Goal: Transaction & Acquisition: Download file/media

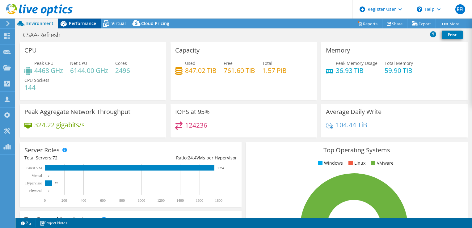
click at [84, 22] on span "Performance" at bounding box center [82, 23] width 27 height 6
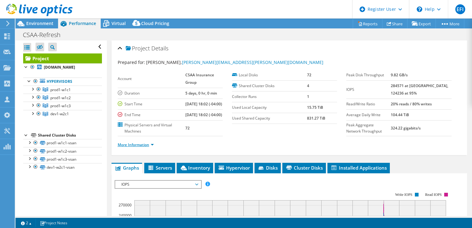
click at [153, 147] on link "More Information" at bounding box center [136, 144] width 36 height 5
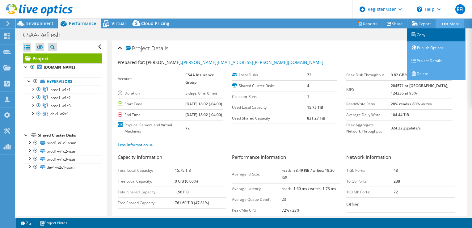
click at [425, 35] on link "Copy" at bounding box center [436, 34] width 59 height 13
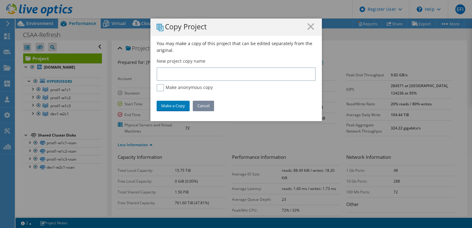
click at [202, 105] on link "Cancel" at bounding box center [203, 106] width 21 height 10
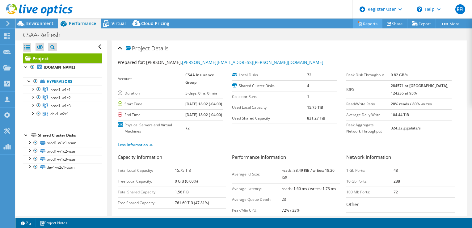
click at [370, 22] on link "Reports" at bounding box center [368, 24] width 30 height 10
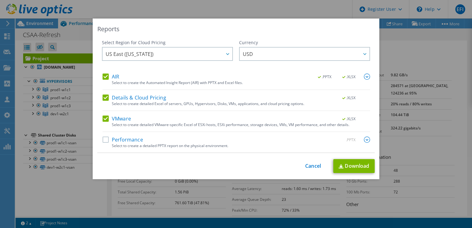
click at [103, 74] on label "AIR" at bounding box center [111, 77] width 17 height 6
click at [0, 0] on input "AIR" at bounding box center [0, 0] width 0 height 0
click at [103, 97] on label "Details & Cloud Pricing" at bounding box center [135, 98] width 64 height 6
click at [0, 0] on input "Details & Cloud Pricing" at bounding box center [0, 0] width 0 height 0
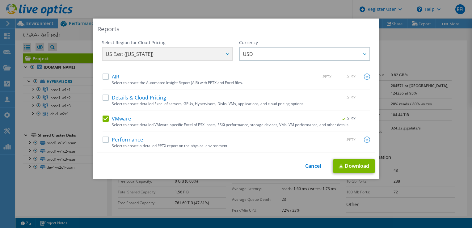
click at [103, 117] on label "VMware" at bounding box center [117, 119] width 28 height 6
click at [0, 0] on input "VMware" at bounding box center [0, 0] width 0 height 0
click at [103, 139] on label "Performance" at bounding box center [123, 140] width 41 height 6
click at [0, 0] on input "Performance" at bounding box center [0, 0] width 0 height 0
click at [352, 167] on link "Download" at bounding box center [354, 166] width 41 height 14
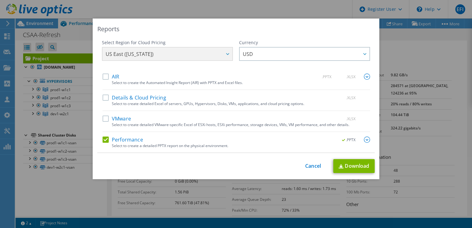
click at [104, 117] on label "VMware" at bounding box center [117, 119] width 28 height 6
click at [0, 0] on input "VMware" at bounding box center [0, 0] width 0 height 0
click at [105, 141] on label "Performance" at bounding box center [123, 140] width 41 height 6
click at [0, 0] on input "Performance" at bounding box center [0, 0] width 0 height 0
click at [353, 164] on link "Download" at bounding box center [354, 166] width 41 height 14
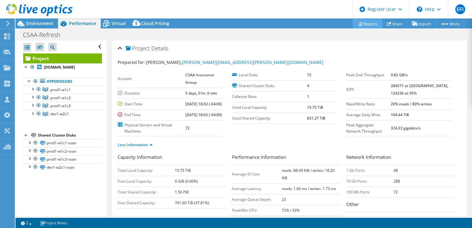
click at [368, 23] on link "Reports" at bounding box center [368, 24] width 30 height 10
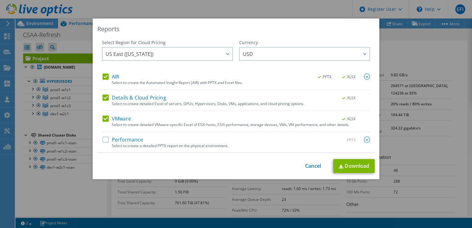
click at [103, 119] on label "VMware" at bounding box center [117, 119] width 28 height 6
click at [0, 0] on input "VMware" at bounding box center [0, 0] width 0 height 0
click at [103, 98] on label "Details & Cloud Pricing" at bounding box center [135, 98] width 64 height 6
click at [0, 0] on input "Details & Cloud Pricing" at bounding box center [0, 0] width 0 height 0
click at [364, 75] on img at bounding box center [367, 77] width 6 height 6
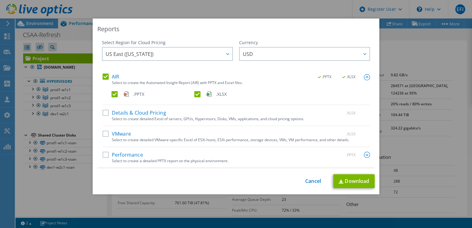
click at [194, 92] on label ".XLSX" at bounding box center [235, 94] width 82 height 6
click at [0, 0] on input ".XLSX" at bounding box center [0, 0] width 0 height 0
click at [351, 178] on link "Download" at bounding box center [354, 181] width 41 height 14
click at [364, 54] on icon at bounding box center [365, 54] width 3 height 2
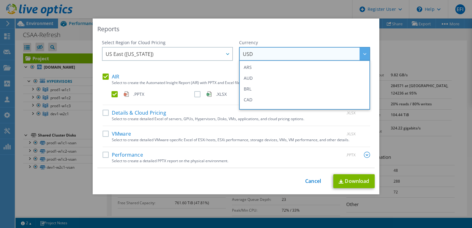
click at [330, 35] on div "Reports Select Region for Cloud Pricing Asia Pacific ([GEOGRAPHIC_DATA]) [GEOGR…" at bounding box center [236, 107] width 287 height 176
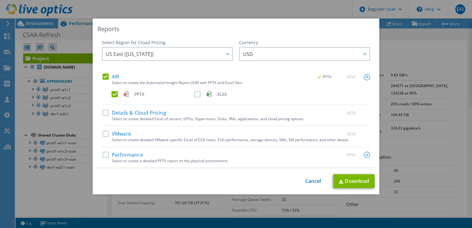
click at [305, 177] on div "This process may take a while, please wait... Cancel Download" at bounding box center [236, 181] width 278 height 14
click at [310, 180] on link "Cancel" at bounding box center [313, 181] width 16 height 6
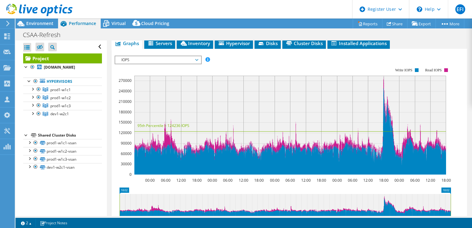
scroll to position [235, 0]
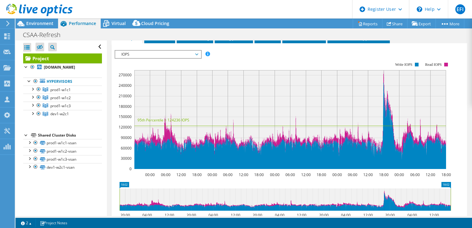
click at [199, 58] on span "IOPS" at bounding box center [158, 54] width 86 height 7
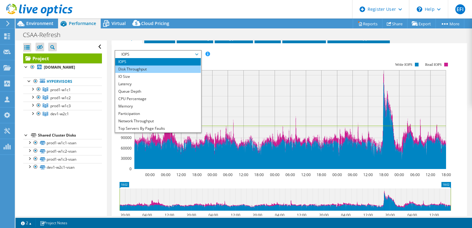
click at [131, 73] on li "Disk Throughput" at bounding box center [158, 69] width 86 height 7
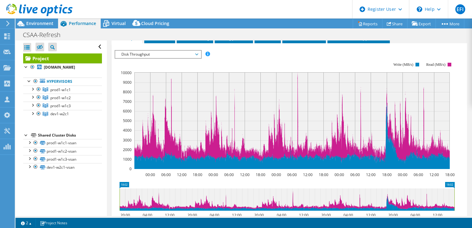
click at [197, 58] on span "Disk Throughput" at bounding box center [157, 54] width 79 height 7
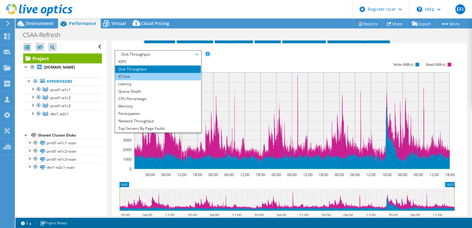
click at [126, 80] on li "IO Size" at bounding box center [158, 76] width 86 height 7
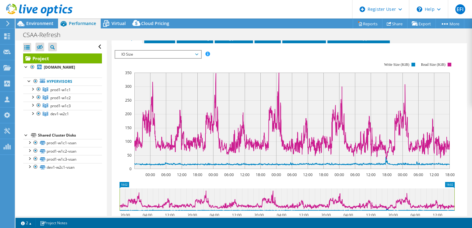
click at [196, 58] on span "IO Size" at bounding box center [157, 54] width 79 height 7
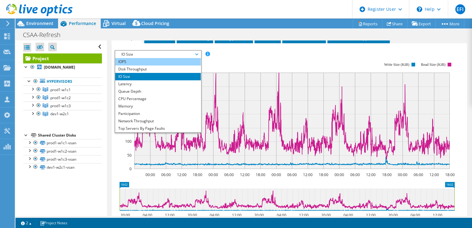
click at [127, 66] on li "IOPS" at bounding box center [158, 61] width 86 height 7
